Goal: Task Accomplishment & Management: Manage account settings

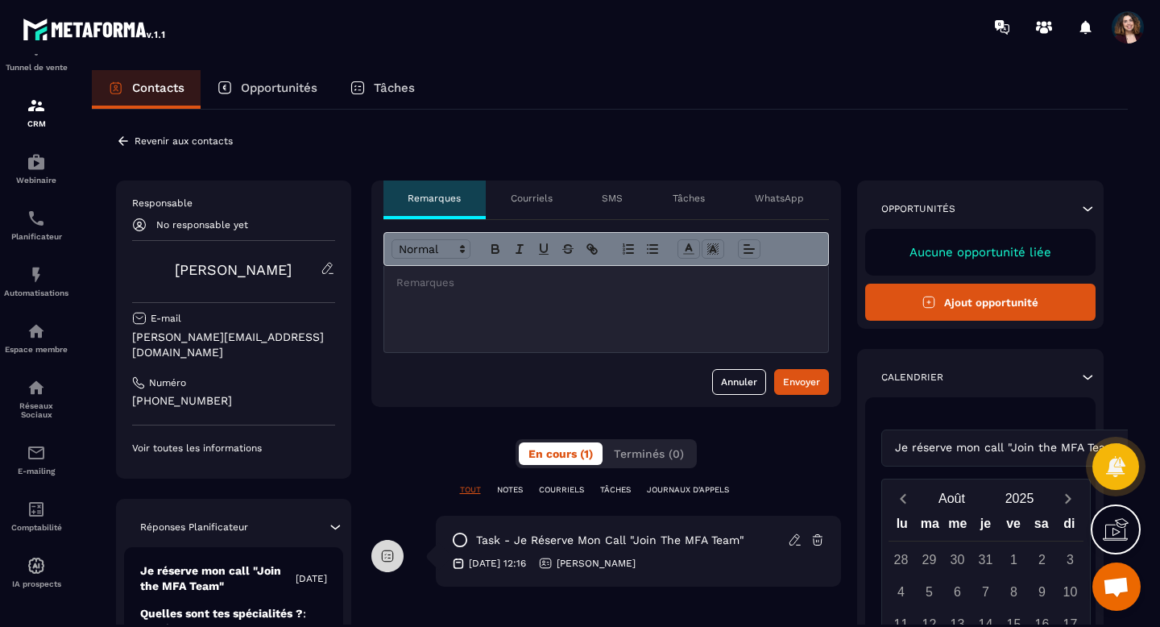
click at [206, 146] on p "Revenir aux contacts" at bounding box center [184, 140] width 98 height 11
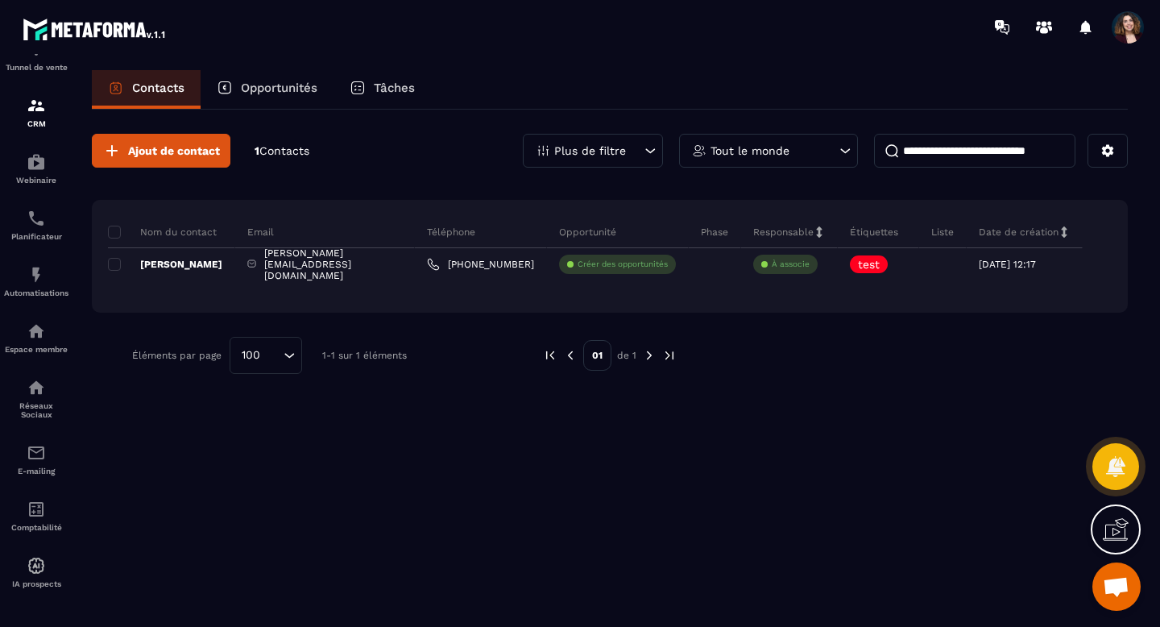
click at [947, 232] on p "Liste" at bounding box center [942, 232] width 23 height 13
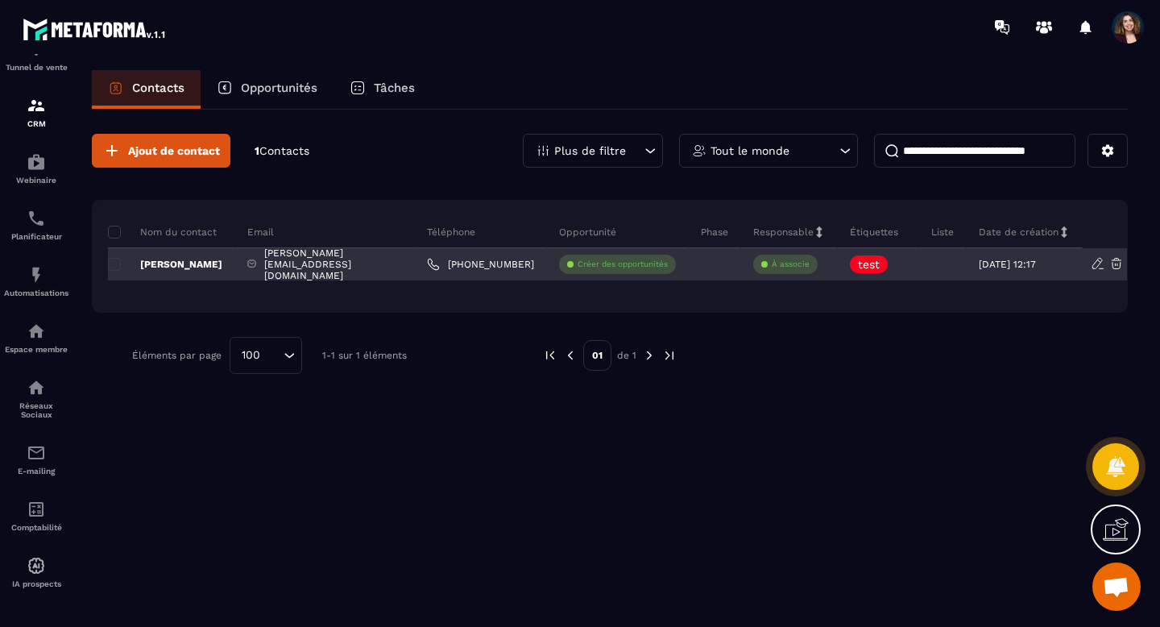
click at [937, 270] on div at bounding box center [943, 264] width 48 height 32
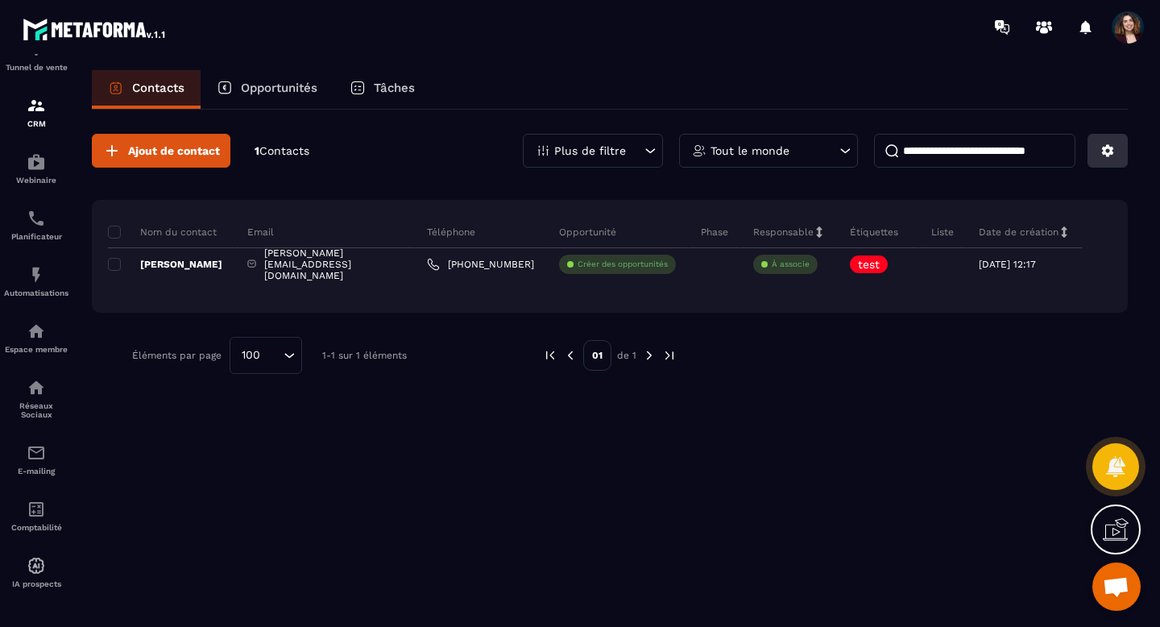
click at [1110, 156] on icon at bounding box center [1108, 150] width 15 height 15
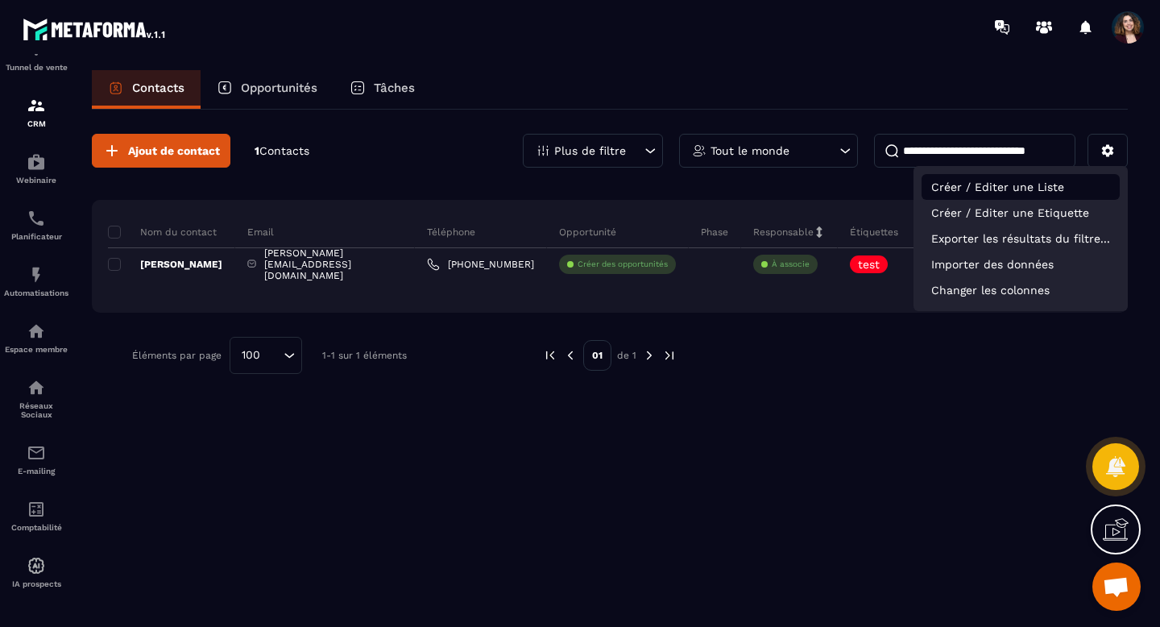
click at [948, 180] on p "Créer / Editer une Liste" at bounding box center [1021, 187] width 198 height 26
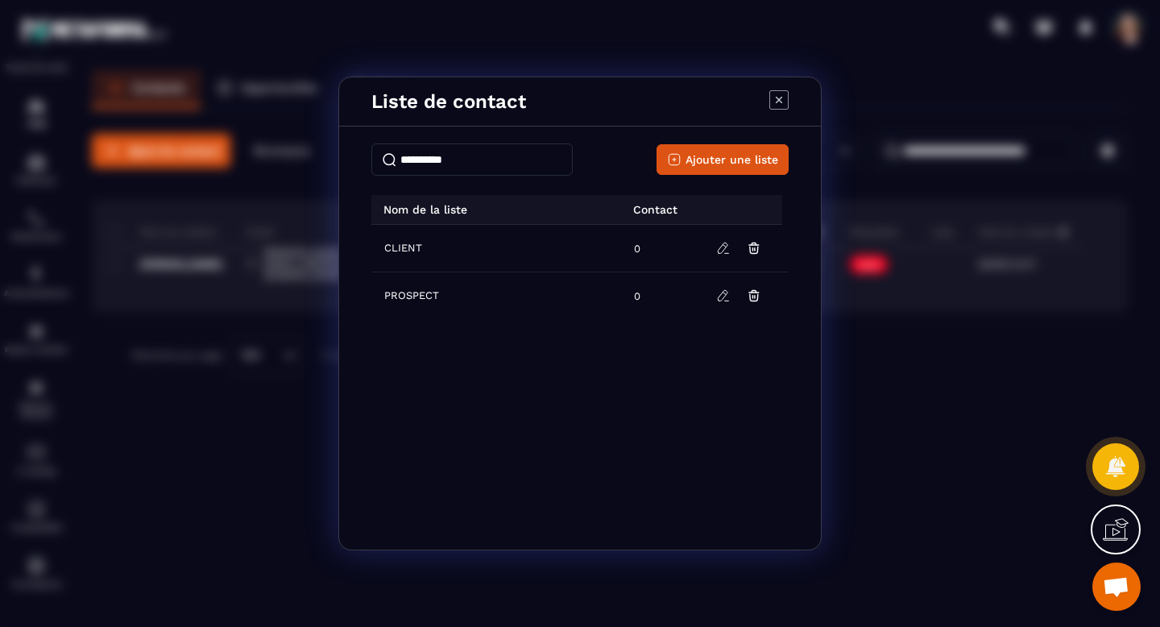
click at [637, 249] on td "0" at bounding box center [661, 249] width 74 height 48
click at [416, 251] on span "CLIENT" at bounding box center [403, 248] width 38 height 13
click at [417, 285] on td "PROSPECT" at bounding box center [497, 296] width 253 height 48
click at [780, 97] on icon "Modal window" at bounding box center [779, 99] width 19 height 19
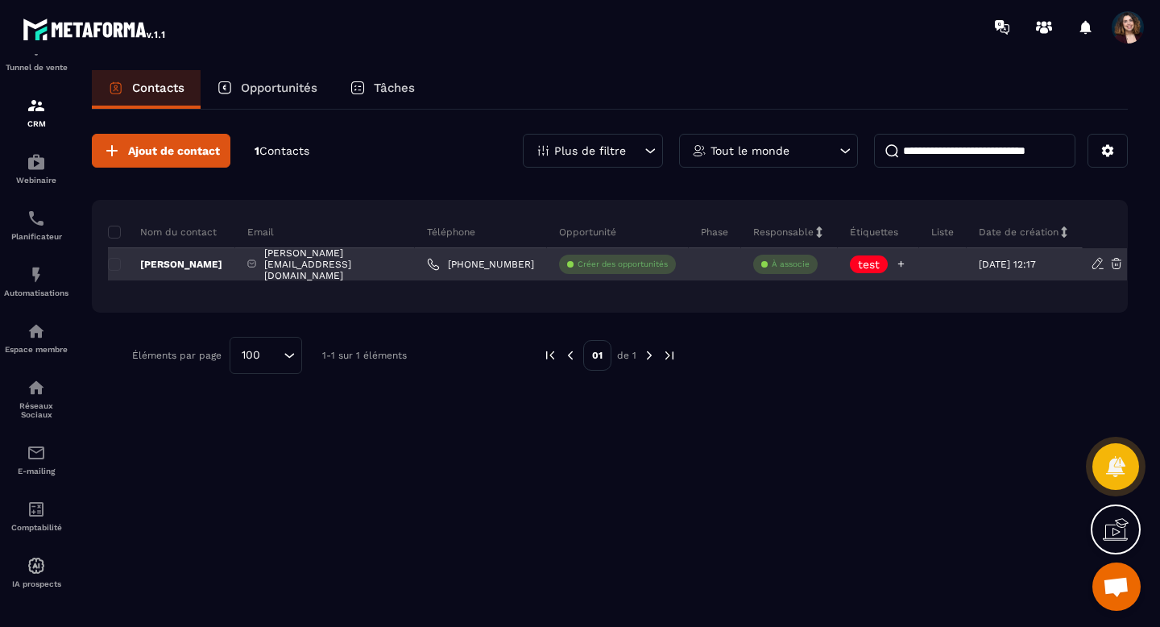
click at [900, 262] on icon at bounding box center [901, 264] width 10 height 10
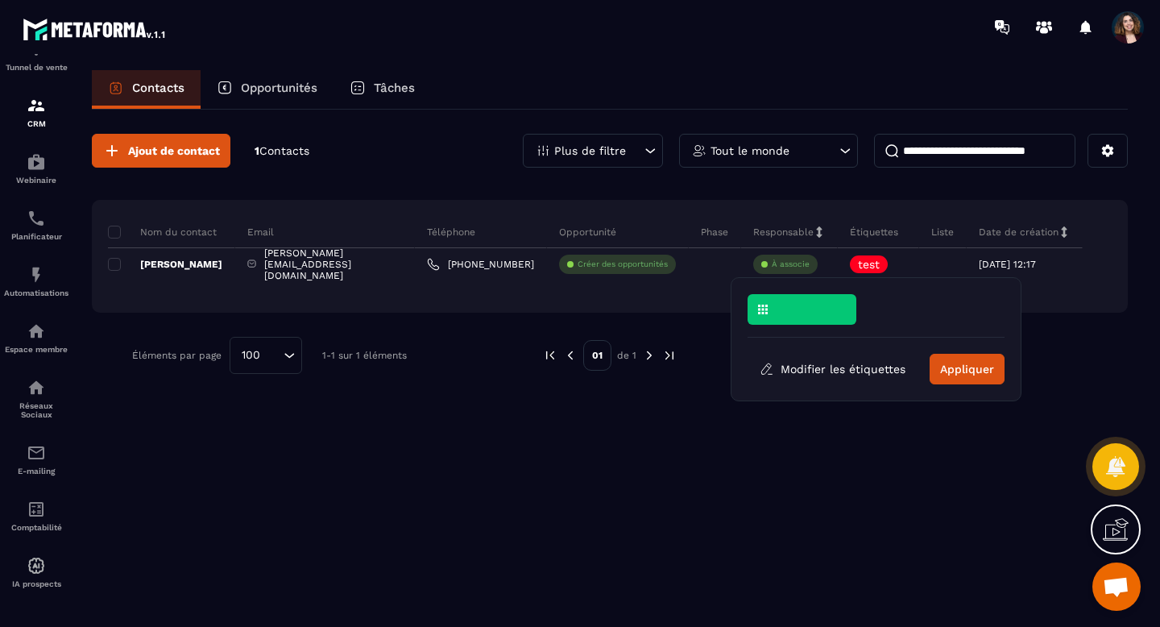
click at [883, 467] on div "Ajout de contact 1 Contacts Plus de filtre Tout le monde Nom du contact Email T…" at bounding box center [610, 367] width 1036 height 515
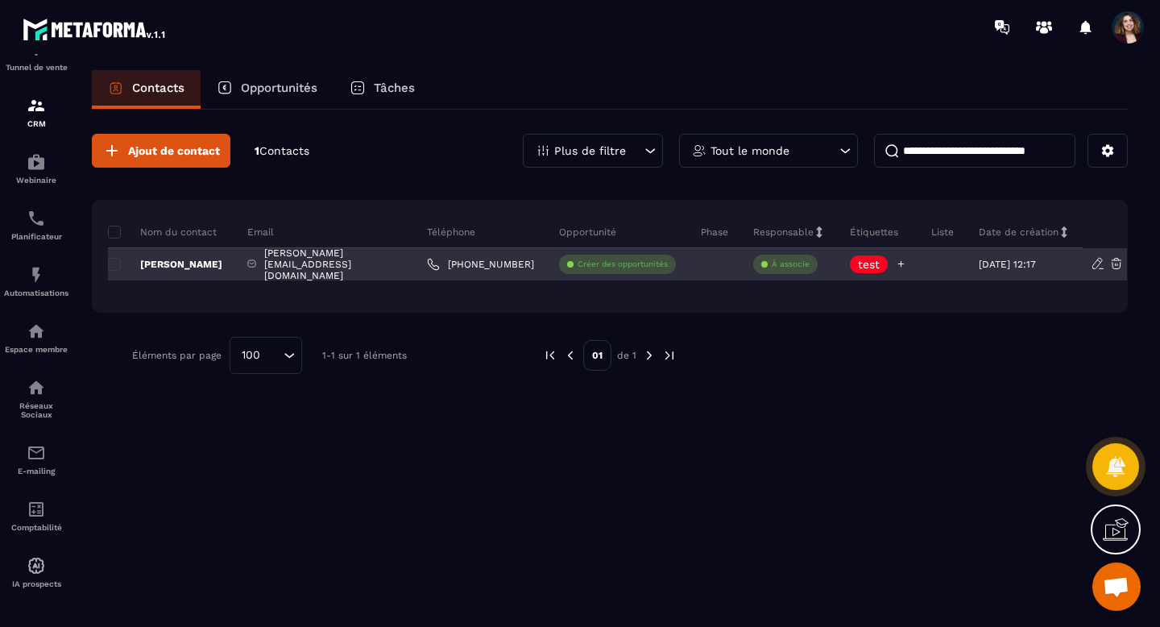
click at [897, 268] on icon at bounding box center [901, 264] width 10 height 10
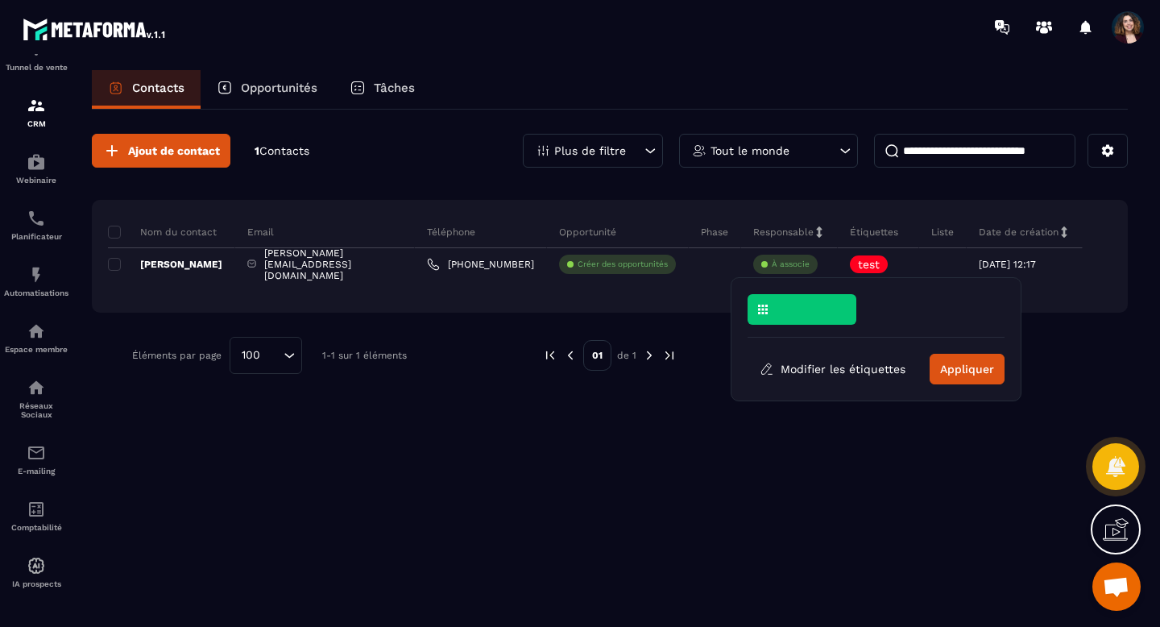
click at [829, 307] on div at bounding box center [802, 309] width 109 height 31
click at [949, 364] on button "Appliquer" at bounding box center [967, 369] width 75 height 31
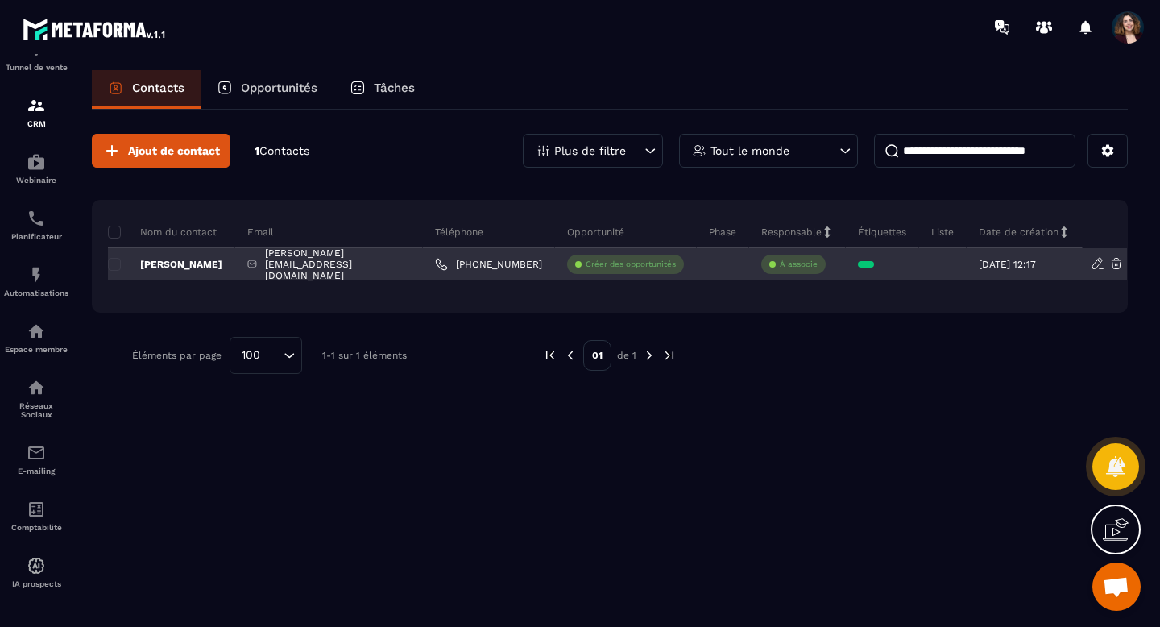
click at [1095, 262] on icon at bounding box center [1098, 263] width 10 height 10
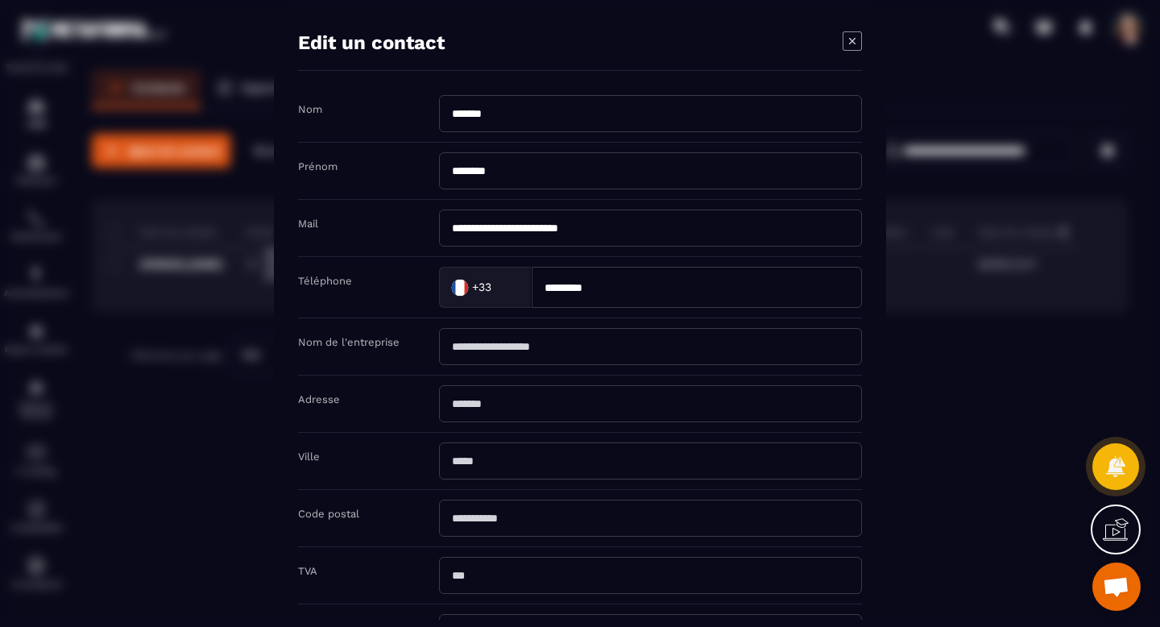
click at [853, 47] on icon "Modal window" at bounding box center [852, 40] width 19 height 19
